Goal: Contribute content: Add original content to the website for others to see

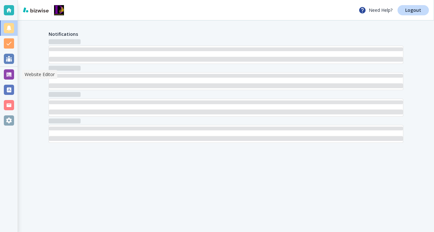
click at [4, 73] on div at bounding box center [9, 74] width 10 height 10
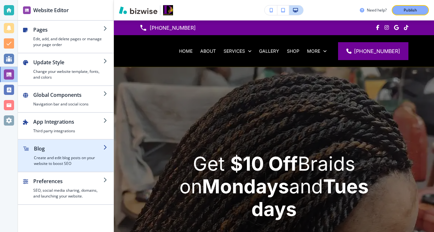
click at [76, 155] on h4 "Create and edit blog posts on your website to boost SEO" at bounding box center [68, 161] width 69 height 12
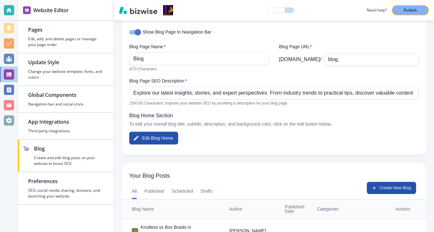
scroll to position [77, 0]
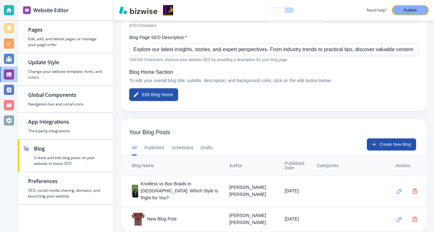
click at [190, 213] on div "New Blog Post" at bounding box center [175, 219] width 87 height 13
click at [398, 215] on button "button" at bounding box center [399, 219] width 13 height 13
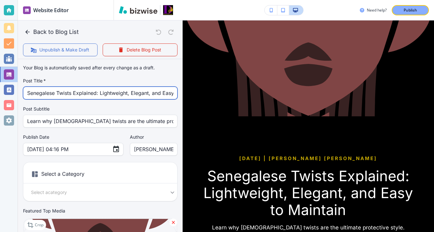
click at [63, 91] on input "Senegalese Twists Explained: Lightweight, Elegant, and Easy to Maintain" at bounding box center [100, 93] width 146 height 12
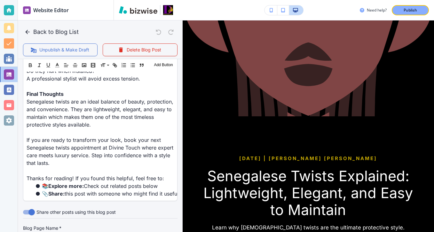
scroll to position [1257, 0]
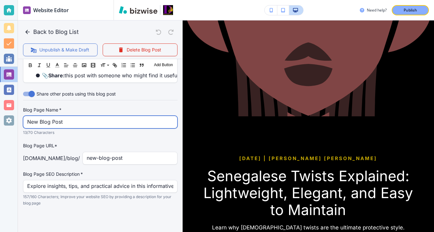
click at [93, 126] on input "New Blog Post" at bounding box center [100, 122] width 146 height 12
paste input "Senegalese Twists Explained: Lightweight, Elegant, and Easy to Maintai"
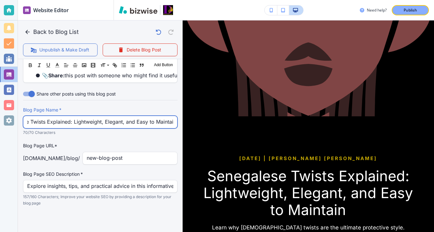
type input "Senegalese Twists Explained: Lightweight, Elegant, and Easy to Maintai"
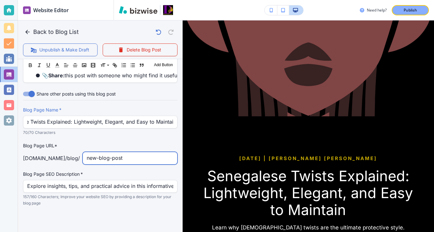
click at [156, 159] on input "new-blog-post" at bounding box center [130, 158] width 87 height 12
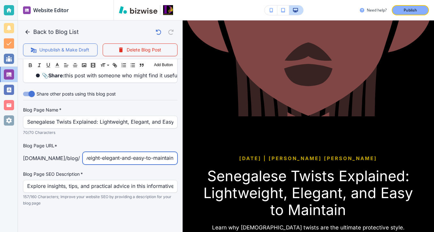
type input "senegalse-twists-explained-lightweight-elegant-and-easy-to-maintain"
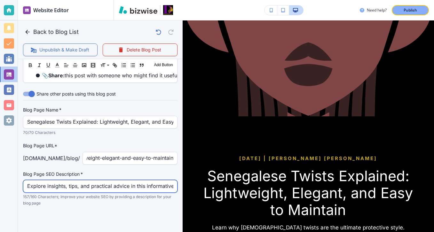
click at [123, 185] on input "Explore insights, tips, and practical advice in this informative blog post. Dis…" at bounding box center [100, 187] width 146 height 12
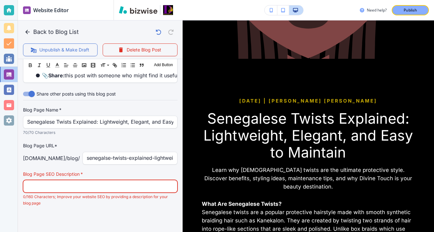
scroll to position [76, 0]
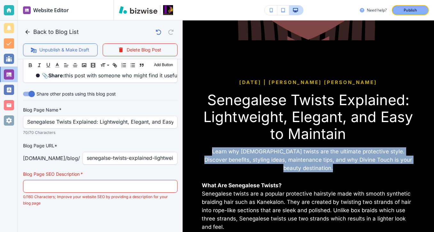
drag, startPoint x: 205, startPoint y: 151, endPoint x: 417, endPoint y: 169, distance: 212.7
copy h6 "Learn why Senegalese twists are the ultimate protective style. Discover benefit…"
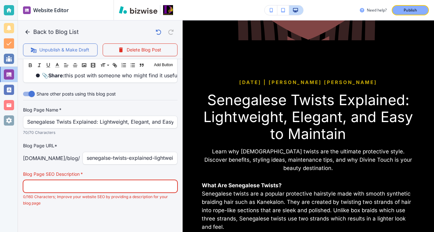
click at [159, 190] on input "text" at bounding box center [100, 187] width 146 height 12
paste input "Learn why Senegalese twists are the ultimate protective style. Discover benefit…"
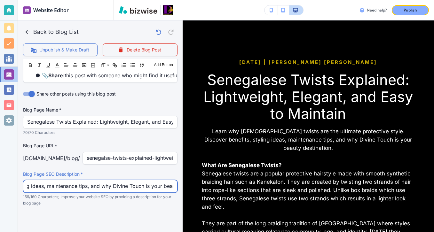
scroll to position [0, 238]
type input "Learn why Senegalese twists are the ultimate protective style. Discover benefit…"
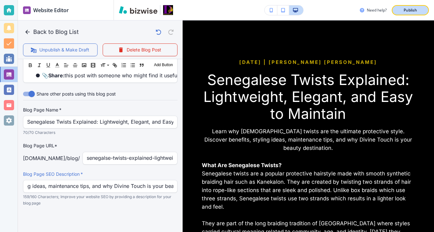
click at [403, 11] on div "Publish" at bounding box center [411, 10] width 20 height 6
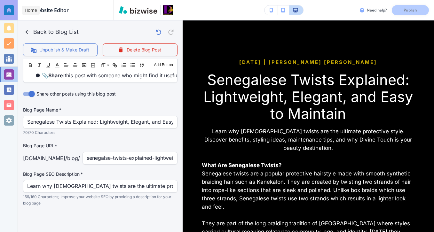
click at [7, 15] on div at bounding box center [9, 10] width 18 height 20
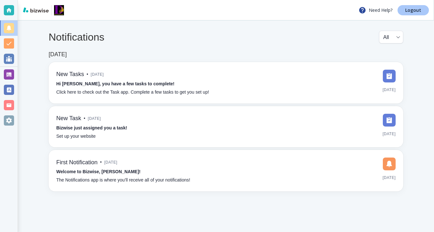
click at [411, 10] on p "Logout" at bounding box center [414, 10] width 16 height 4
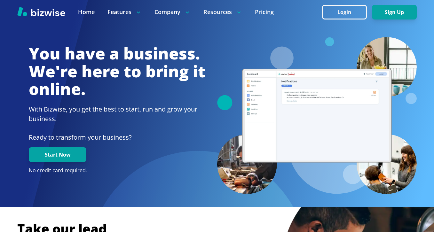
click at [347, 18] on button "Login" at bounding box center [344, 12] width 45 height 15
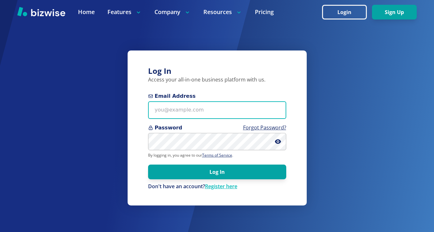
click at [215, 110] on input "Email Address" at bounding box center [217, 110] width 138 height 18
paste input "[PERSON_NAME][EMAIL_ADDRESS][DOMAIN_NAME]"
type input "[PERSON_NAME][EMAIL_ADDRESS][DOMAIN_NAME]"
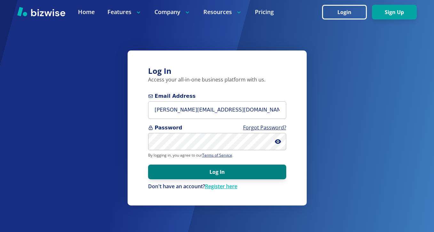
click at [169, 173] on button "Log In" at bounding box center [217, 172] width 138 height 15
